Goal: Task Accomplishment & Management: Manage account settings

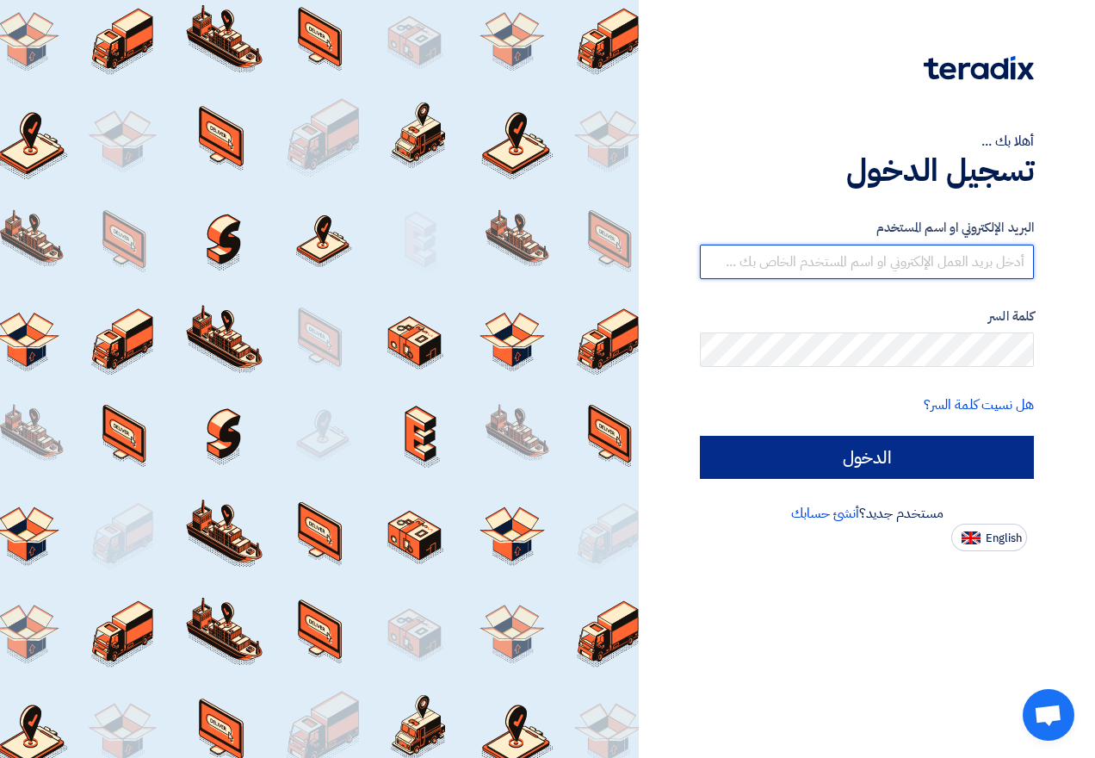
type input "[EMAIL_ADDRESS][DOMAIN_NAME]"
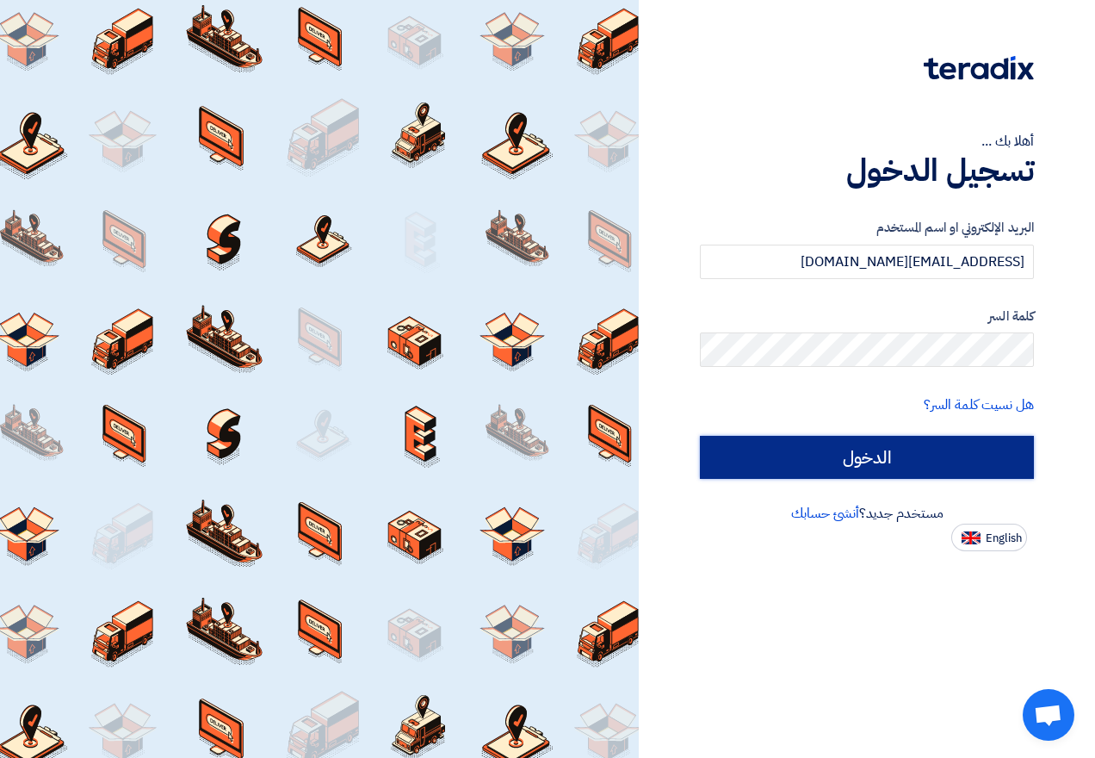
click at [907, 461] on input "الدخول" at bounding box center [867, 457] width 334 height 43
type input "Sign in"
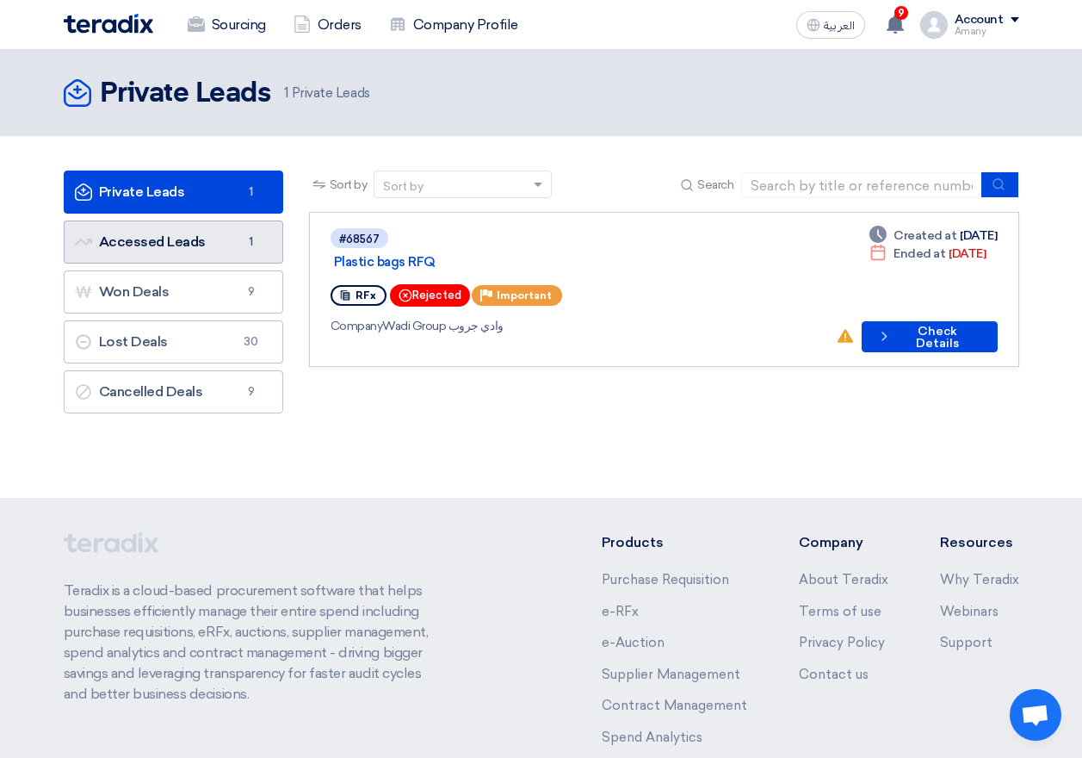
click at [207, 253] on link "Accessed Leads Accessed Leads 1" at bounding box center [174, 241] width 220 height 43
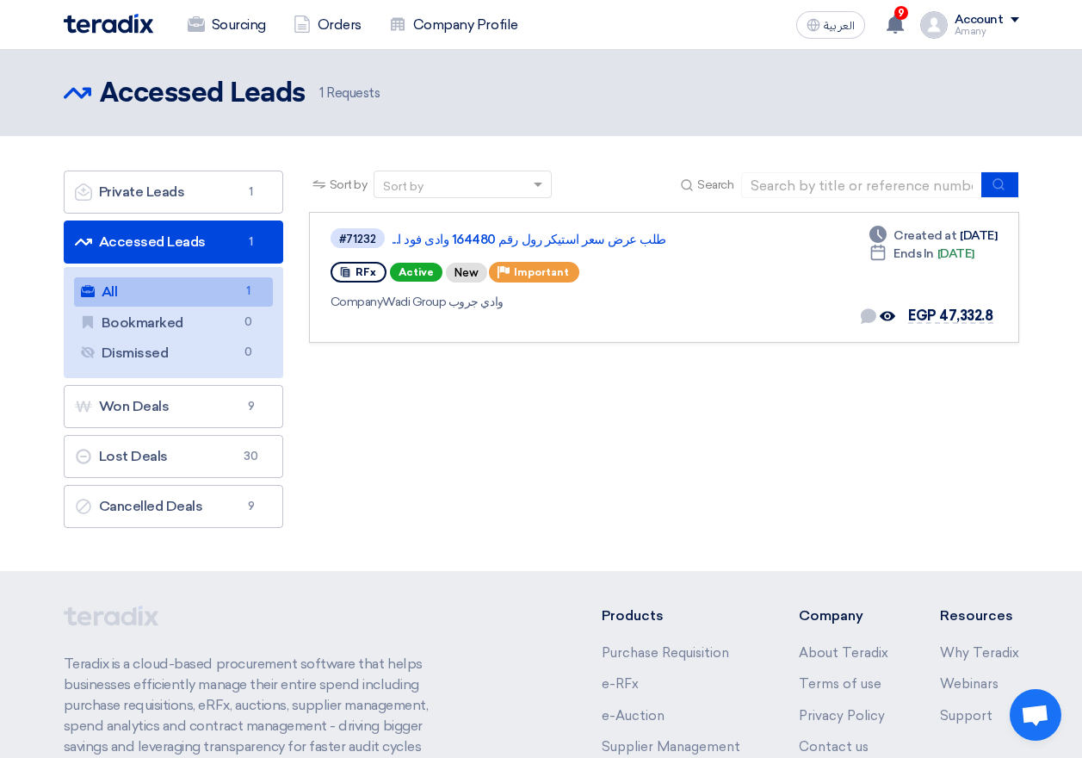
click at [198, 245] on link "Accessed Leads Accessed Leads 1" at bounding box center [174, 241] width 220 height 43
click at [199, 245] on link "Accessed Leads Accessed Leads 1" at bounding box center [174, 241] width 220 height 43
click at [721, 295] on div "Company Wadi Group وادي جروب" at bounding box center [578, 302] width 495 height 18
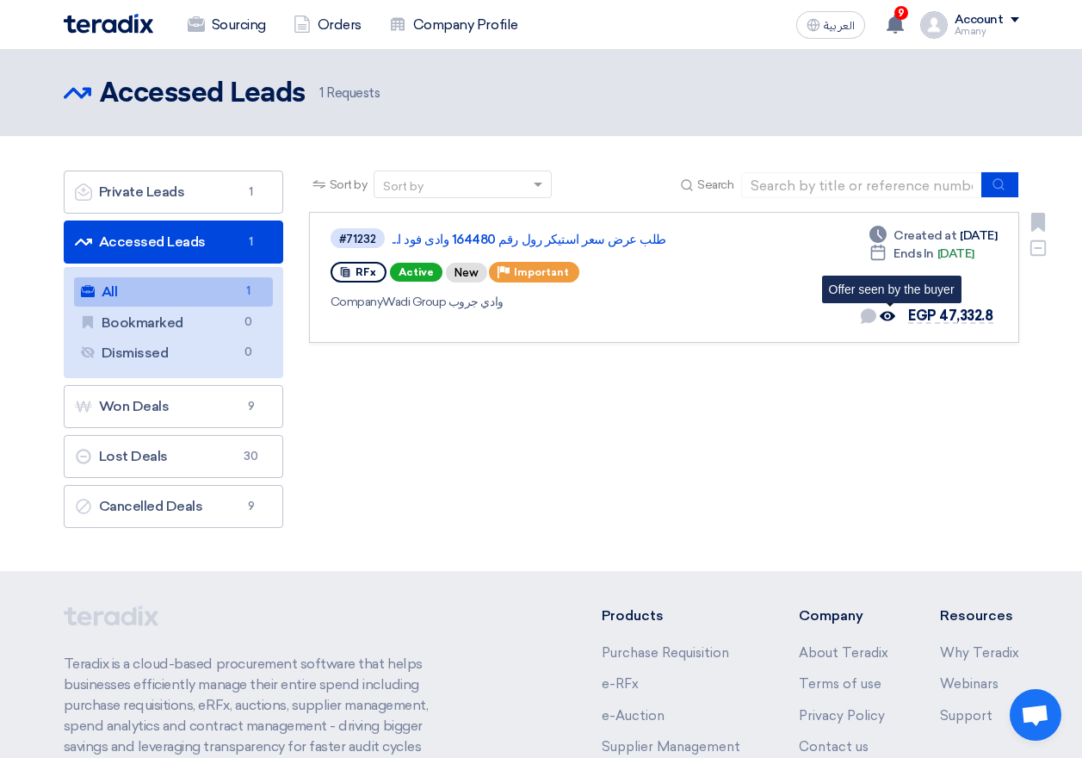
click at [885, 314] on use at bounding box center [887, 316] width 15 height 9
